Goal: Browse casually: Explore the website without a specific task or goal

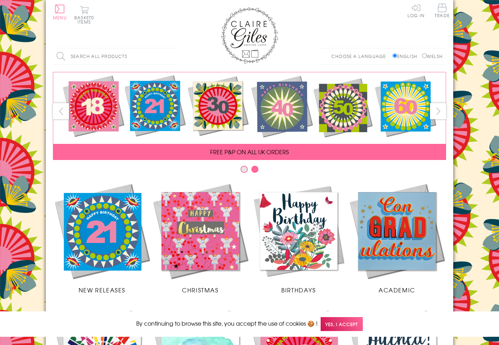
scroll to position [272, 0]
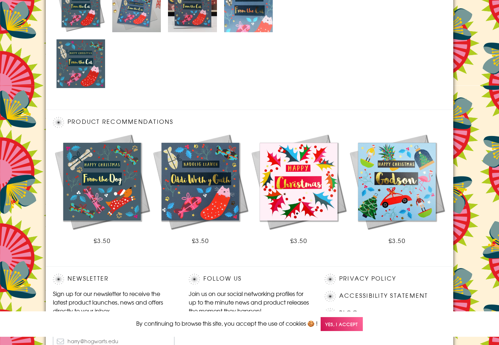
scroll to position [449, 0]
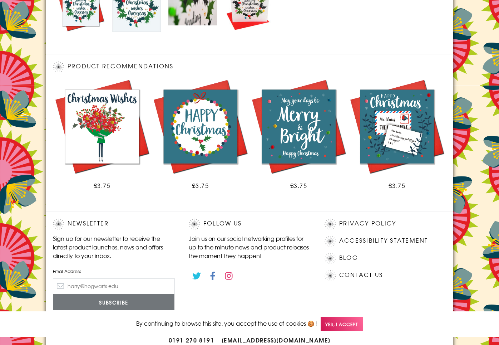
scroll to position [394, 0]
